Goal: Find specific page/section: Find specific page/section

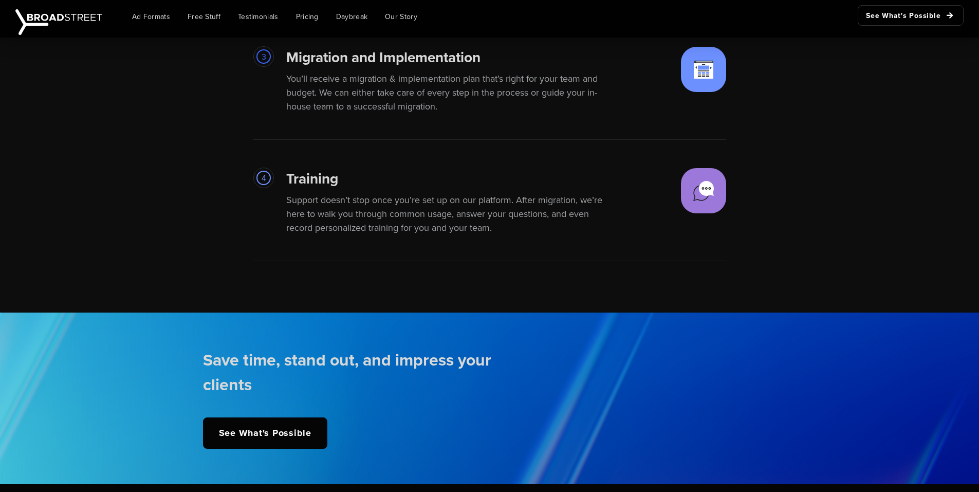
scroll to position [2503, 0]
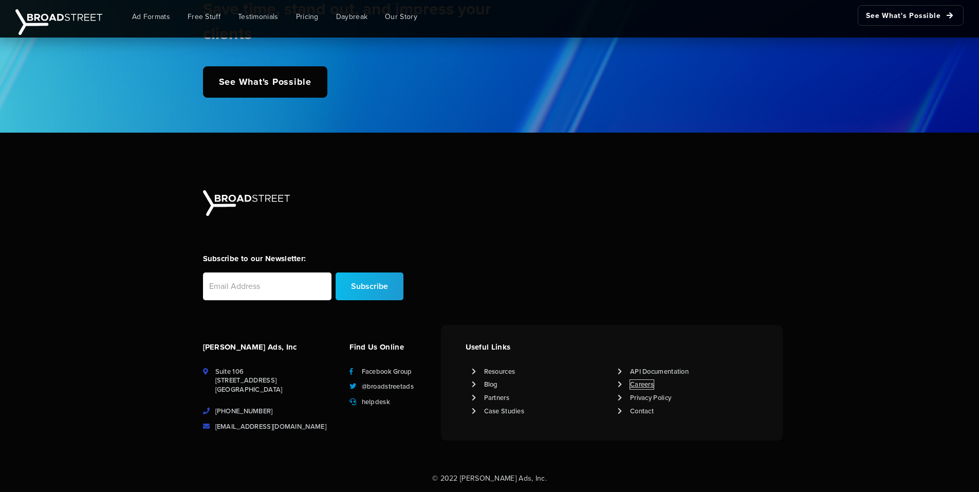
click at [642, 381] on link "Careers" at bounding box center [642, 384] width 24 height 9
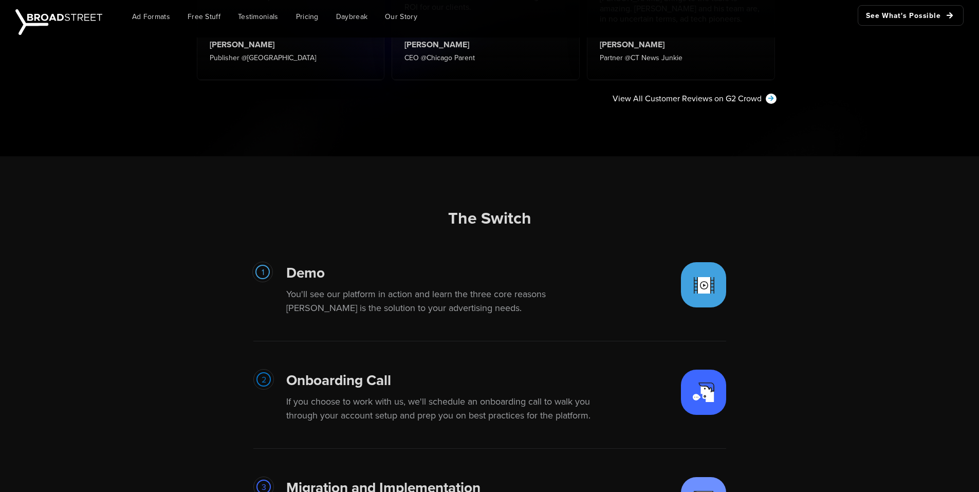
scroll to position [2503, 0]
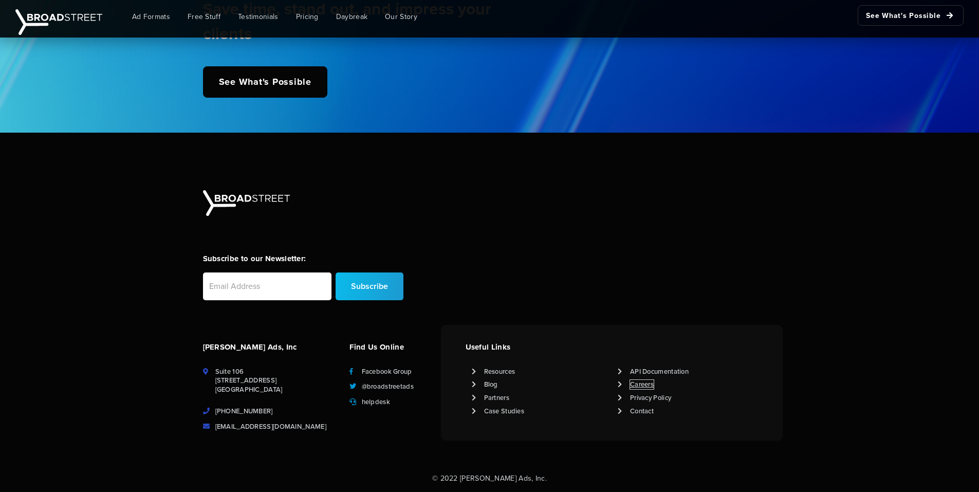
click at [638, 380] on link "Careers" at bounding box center [642, 384] width 24 height 9
